Goal: Transaction & Acquisition: Purchase product/service

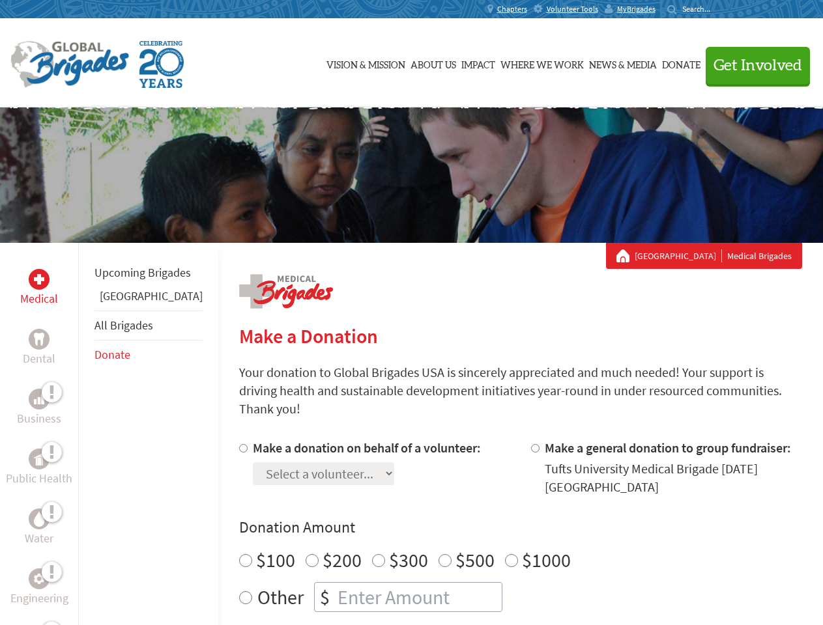
click at [719, 9] on div "Search for:" at bounding box center [693, 9] width 52 height 10
click at [752, 65] on span "Get Involved" at bounding box center [757, 66] width 89 height 16
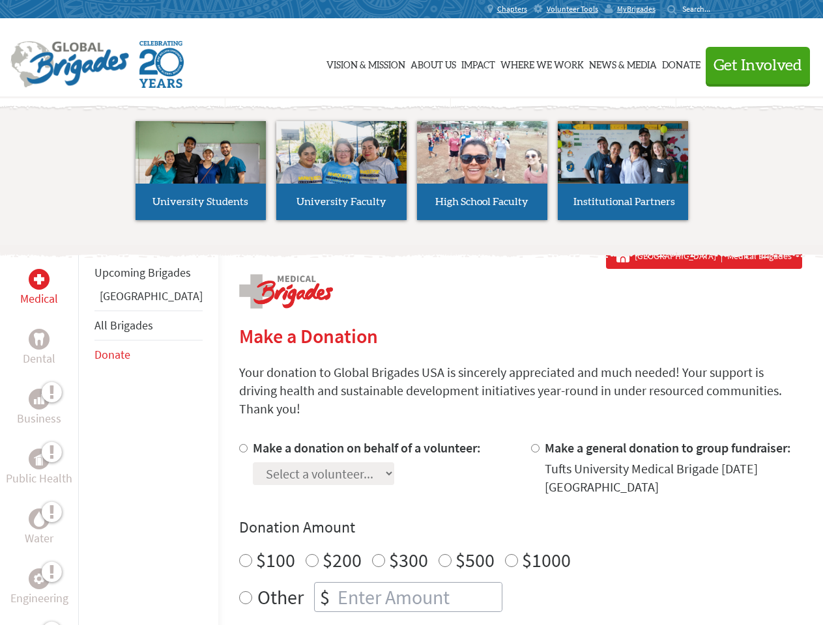
click at [86, 434] on div "Upcoming Brigades Belize All Brigades Donate" at bounding box center [148, 555] width 140 height 625
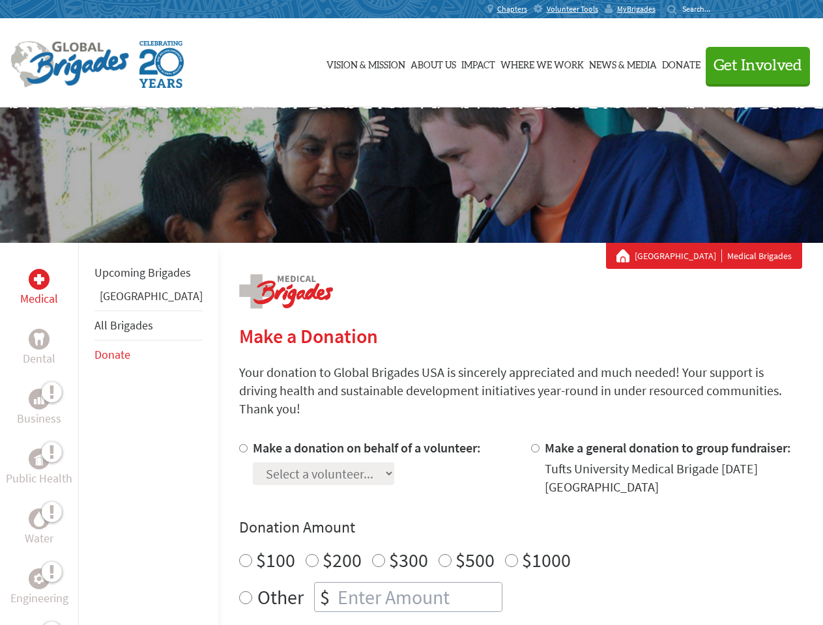
click at [522, 548] on label "$1000" at bounding box center [546, 560] width 49 height 25
click at [505, 554] on input "$1000" at bounding box center [511, 560] width 13 height 13
radio input "true"
click at [239, 444] on input "Make a donation on behalf of a volunteer:" at bounding box center [243, 448] width 8 height 8
radio input "true"
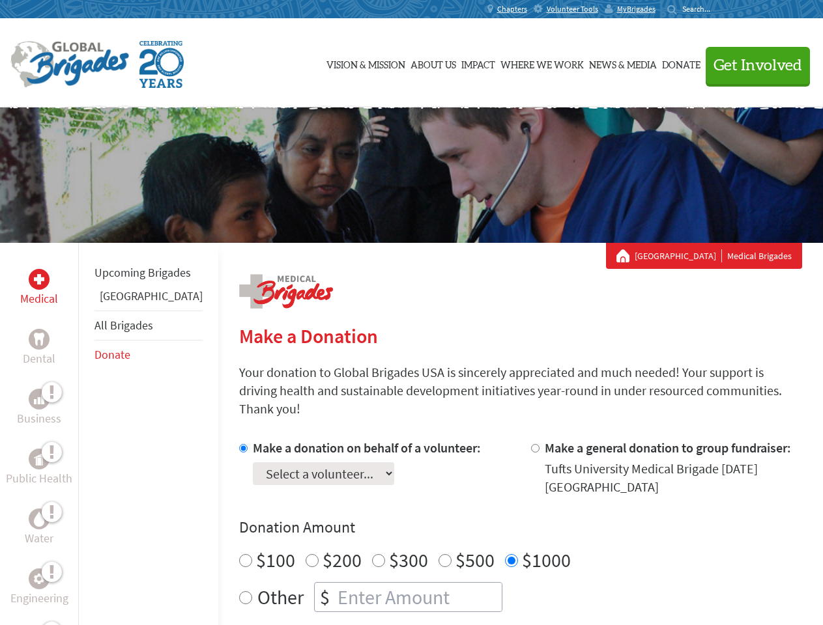
click at [531, 444] on input "Make a general donation to group fundraiser:" at bounding box center [535, 448] width 8 height 8
radio input "true"
